Goal: Check status: Check status

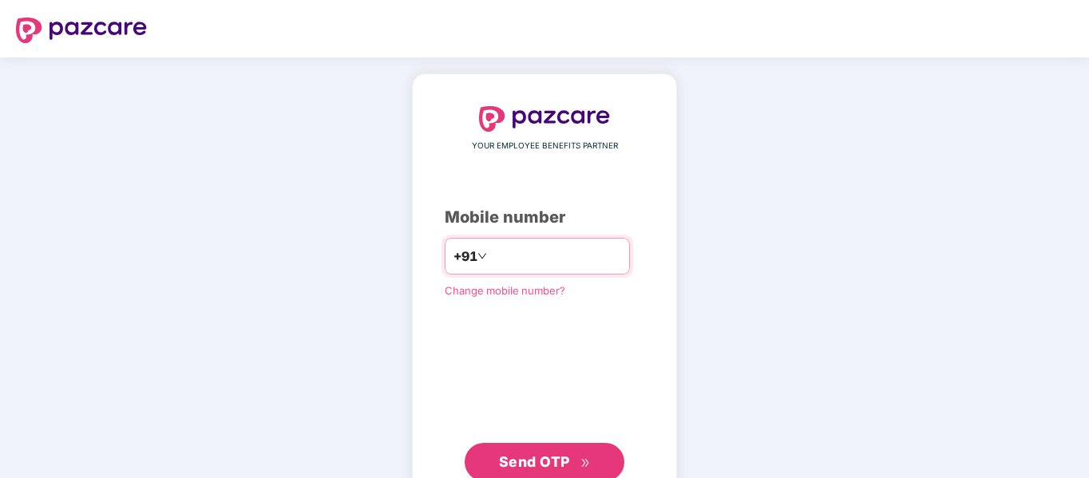
type input "**********"
click at [549, 459] on span "Send OTP" at bounding box center [534, 462] width 71 height 17
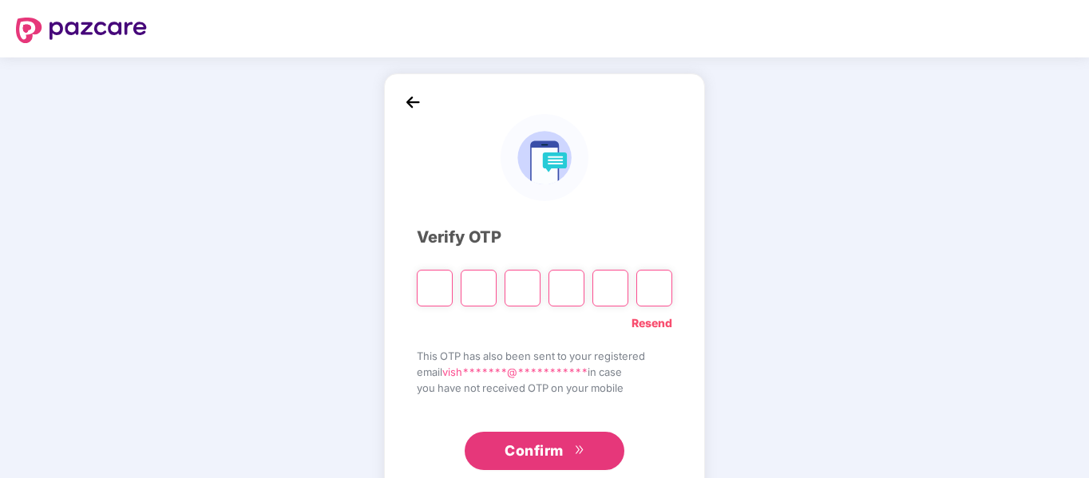
type input "*"
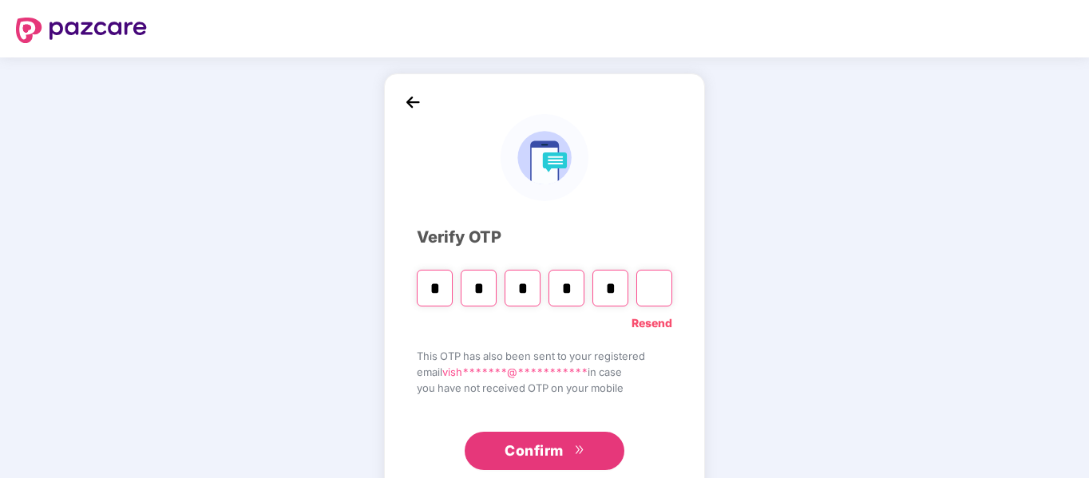
type input "*"
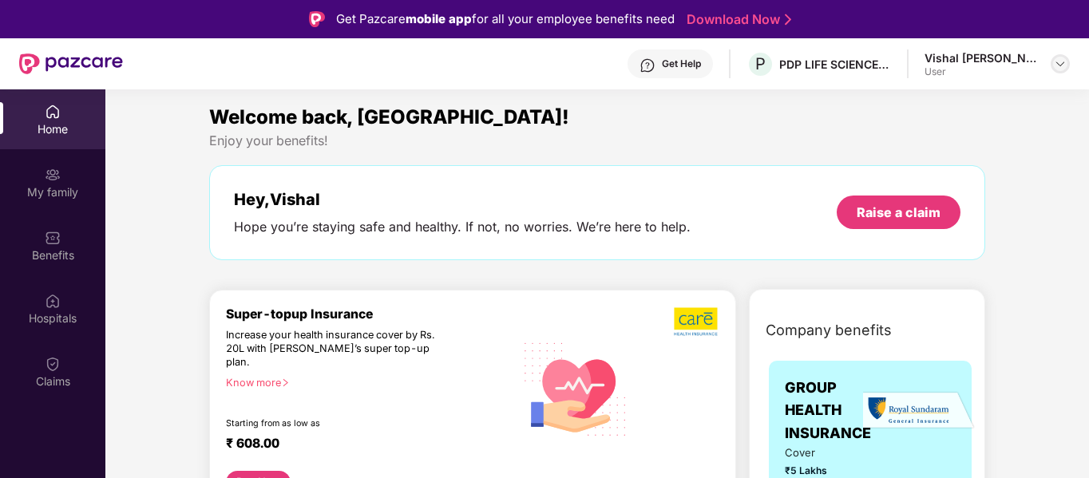
click at [1061, 62] on img at bounding box center [1060, 63] width 13 height 13
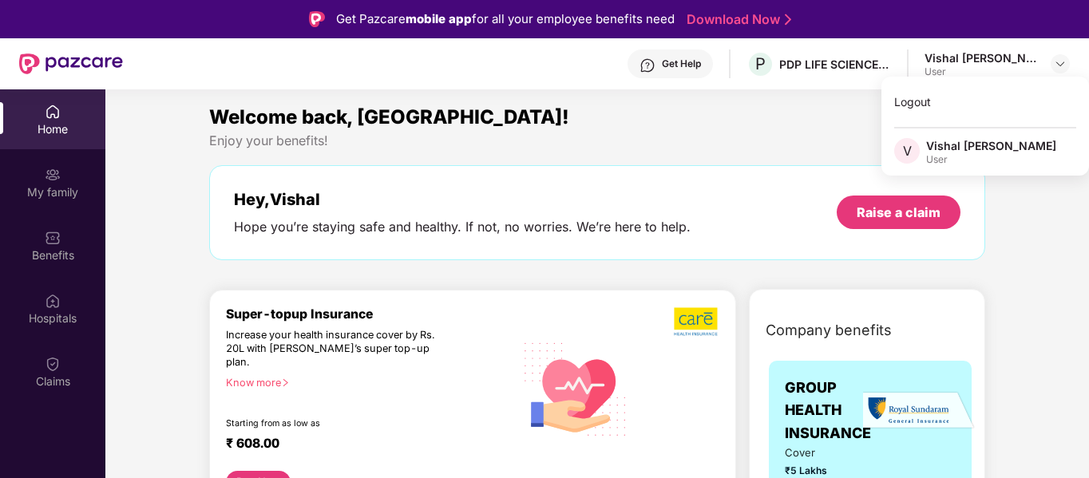
click at [939, 154] on div "User" at bounding box center [991, 159] width 130 height 13
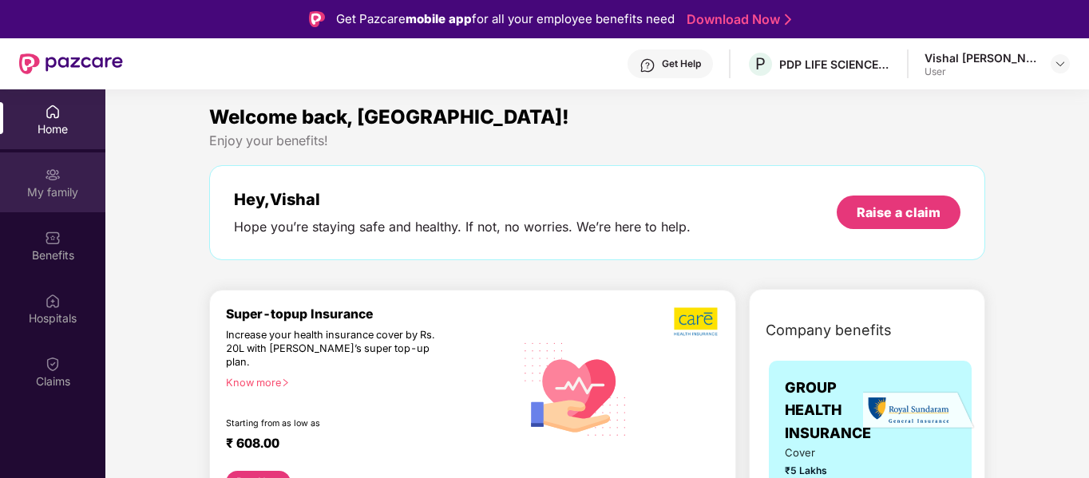
click at [44, 192] on div "My family" at bounding box center [52, 192] width 105 height 16
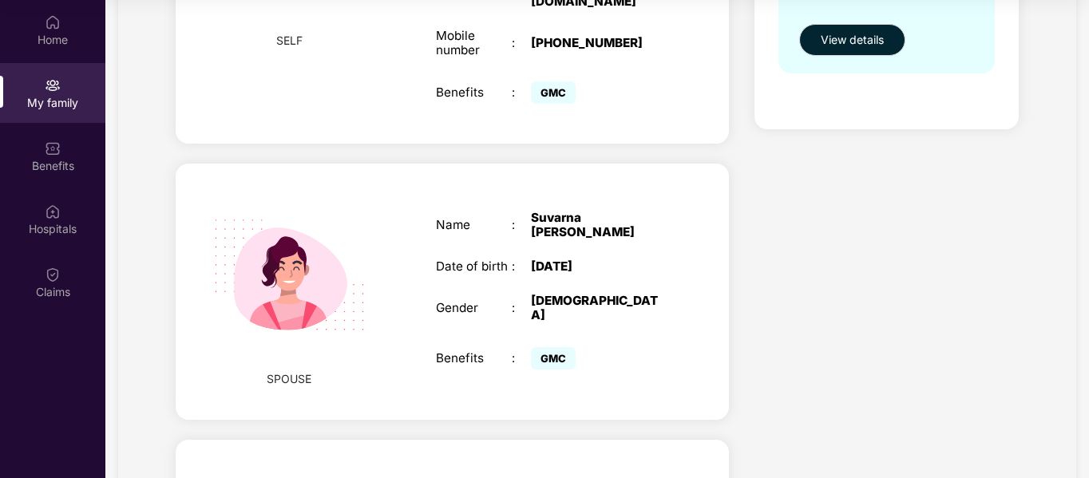
scroll to position [113, 0]
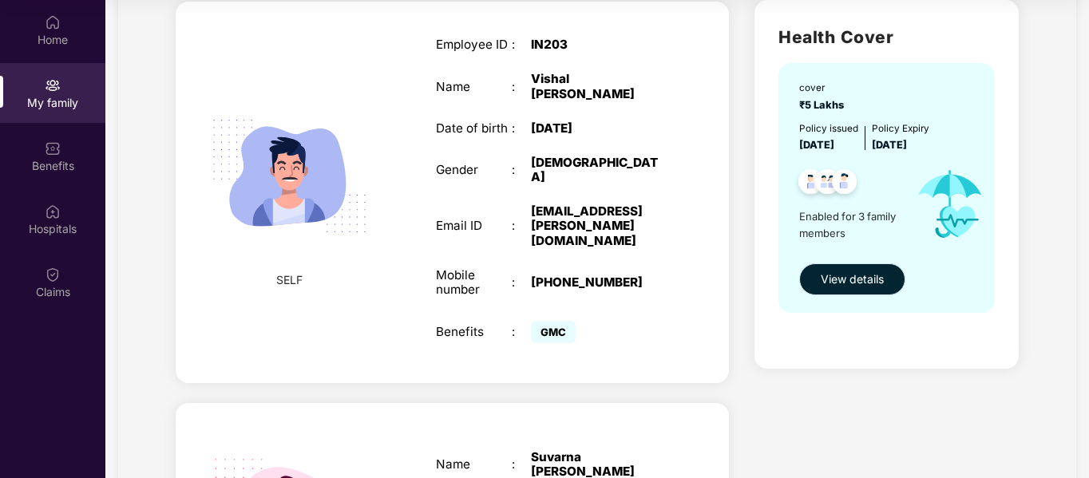
click at [847, 283] on span "View details" at bounding box center [852, 280] width 63 height 18
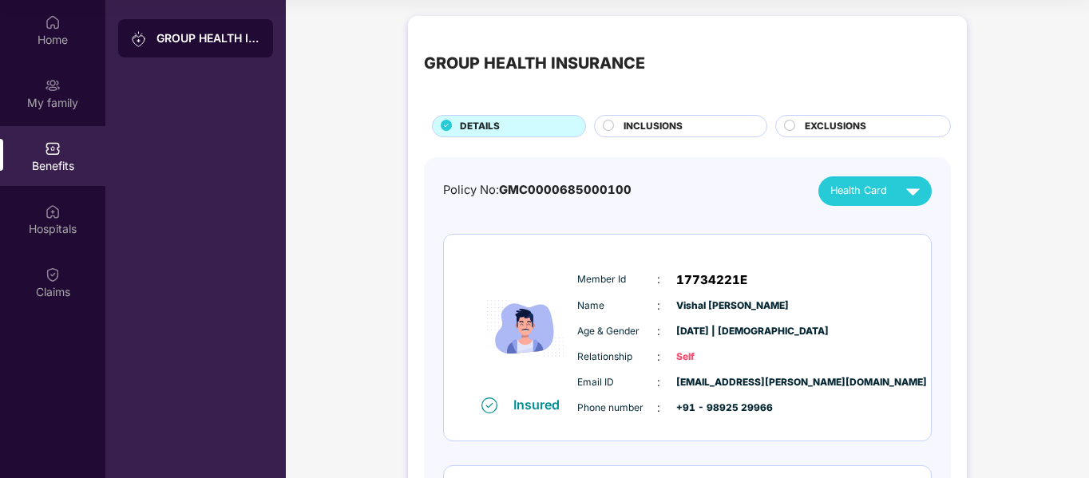
click at [604, 126] on circle at bounding box center [609, 125] width 10 height 10
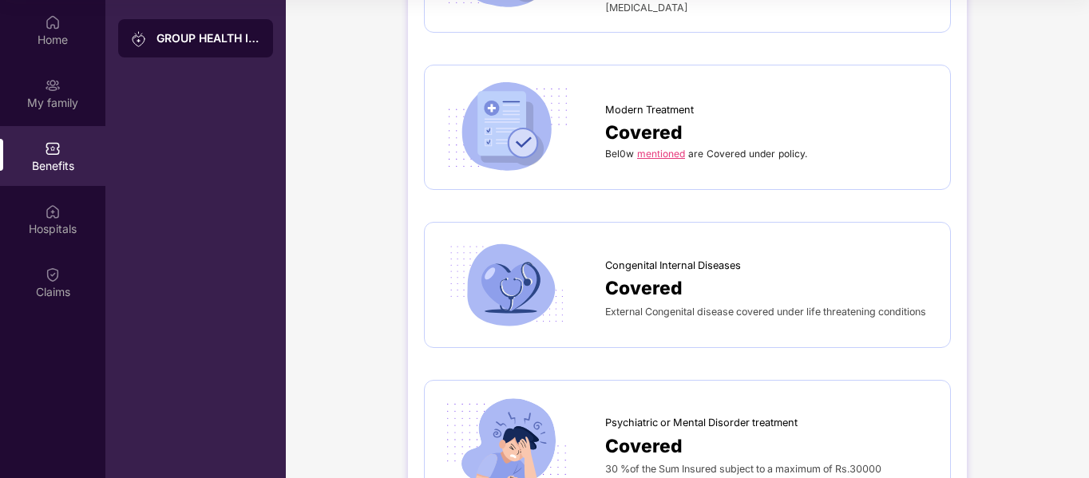
scroll to position [2555, 0]
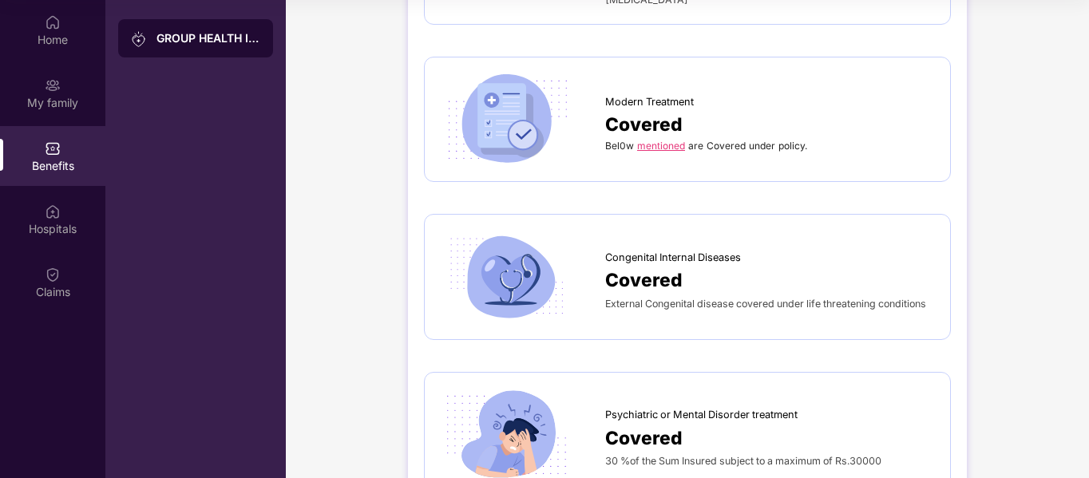
click at [658, 140] on link "mentioned" at bounding box center [661, 146] width 48 height 12
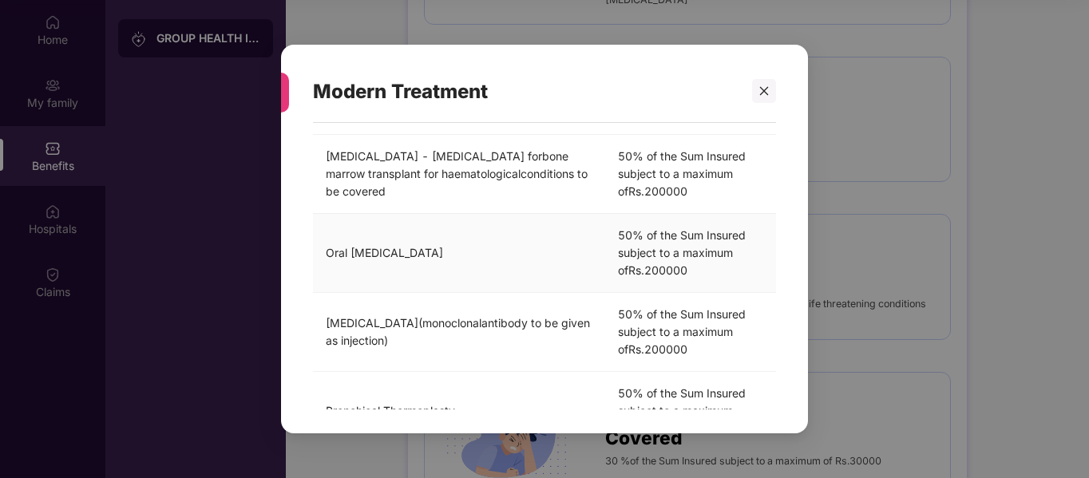
scroll to position [160, 0]
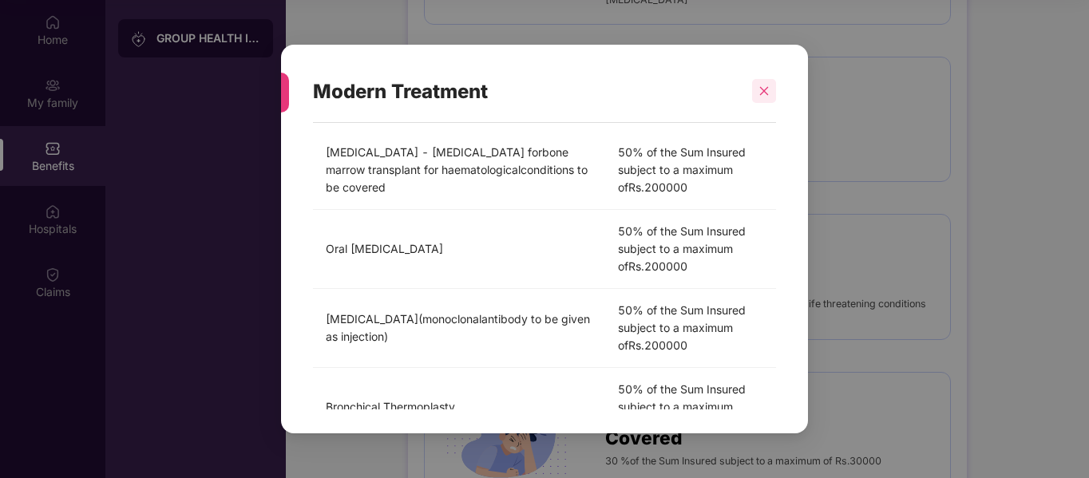
click at [762, 91] on icon "close" at bounding box center [764, 90] width 11 height 11
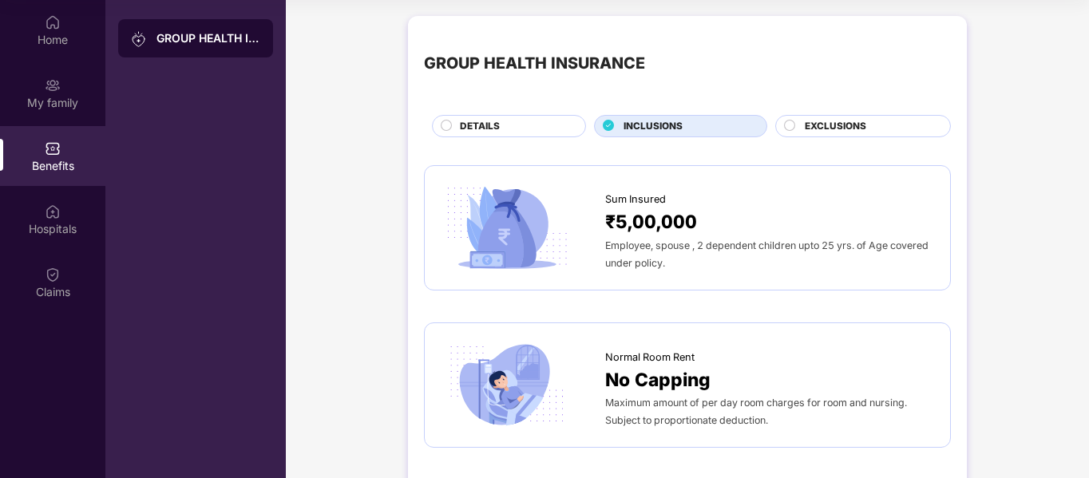
scroll to position [0, 0]
